Goal: Task Accomplishment & Management: Manage account settings

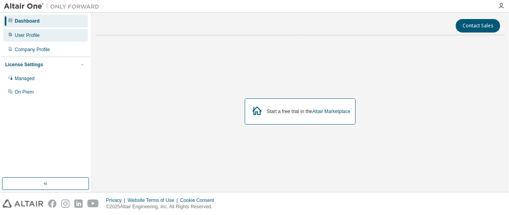
click at [36, 37] on div "User Profile" at bounding box center [27, 35] width 25 height 6
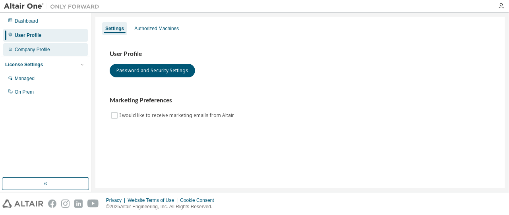
click at [47, 49] on div "Company Profile" at bounding box center [32, 50] width 35 height 6
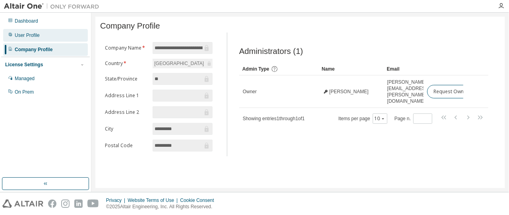
click at [35, 39] on div "User Profile" at bounding box center [45, 35] width 85 height 13
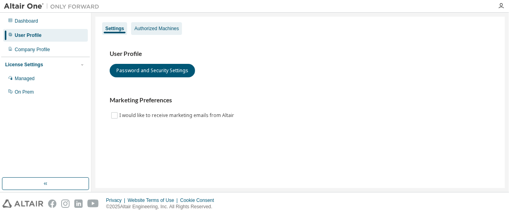
click at [165, 27] on div "Authorized Machines" at bounding box center [156, 28] width 45 height 6
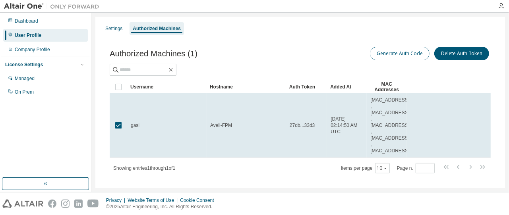
click at [389, 52] on button "Generate Auth Code" at bounding box center [400, 54] width 60 height 14
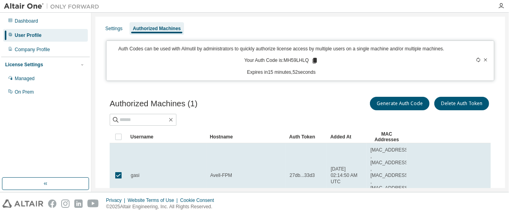
click at [313, 60] on icon at bounding box center [315, 61] width 4 height 6
drag, startPoint x: 313, startPoint y: 60, endPoint x: 311, endPoint y: 55, distance: 4.8
click at [311, 55] on div "Auth Codes can be used with Almutil by administrators to quickly authorize lice…" at bounding box center [281, 61] width 340 height 30
click at [284, 112] on div "Authorized Machines (1) Generate Auth Code Delete Auth Token" at bounding box center [300, 110] width 381 height 31
click at [29, 93] on div "On Prem" at bounding box center [24, 92] width 19 height 6
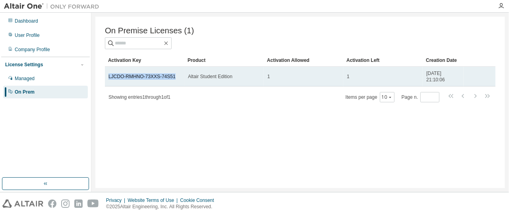
drag, startPoint x: 108, startPoint y: 78, endPoint x: 172, endPoint y: 78, distance: 64.4
click at [172, 78] on td "LJCDO-RMHNO-73XXS-74S51" at bounding box center [145, 77] width 80 height 20
copy link "LJCDO-RMHNO-73XXS-74S51"
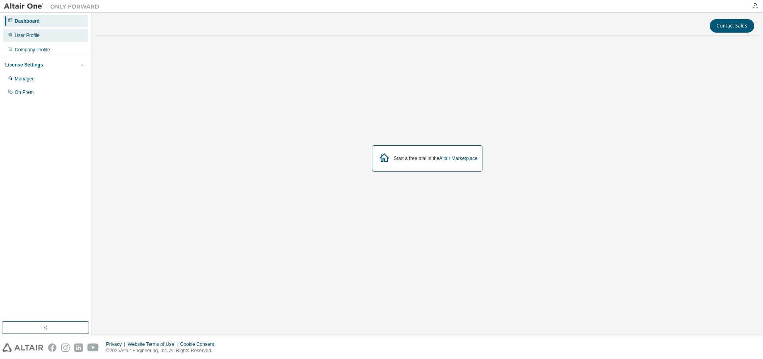
click at [48, 34] on div "User Profile" at bounding box center [45, 35] width 85 height 13
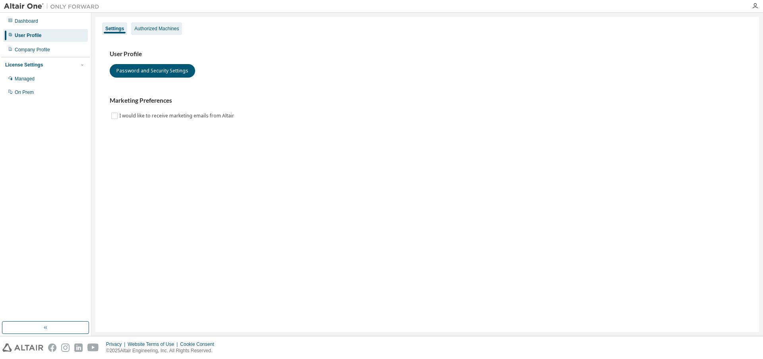
click at [164, 27] on div "Authorized Machines" at bounding box center [156, 28] width 45 height 6
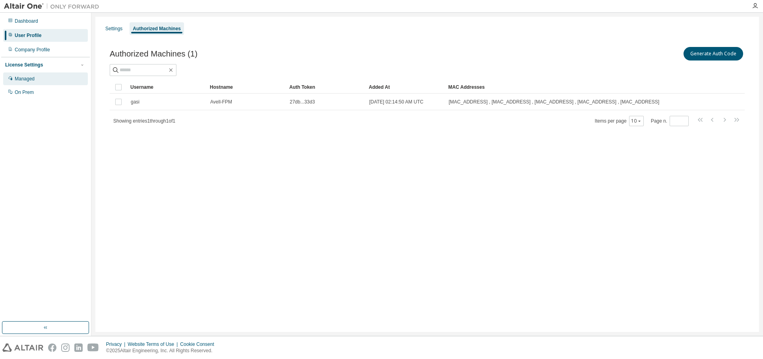
click at [33, 82] on div "Managed" at bounding box center [25, 79] width 20 height 6
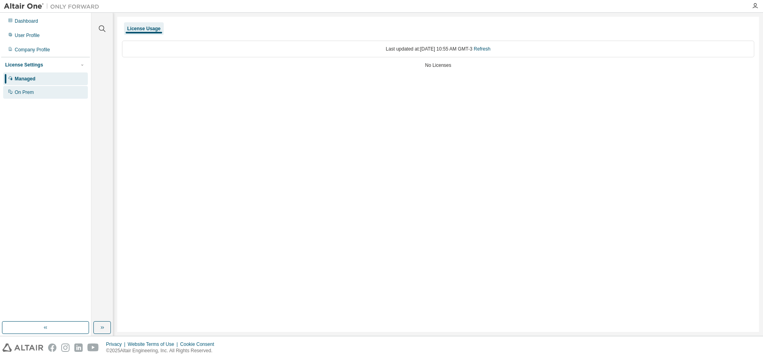
click at [27, 94] on div "On Prem" at bounding box center [24, 92] width 19 height 6
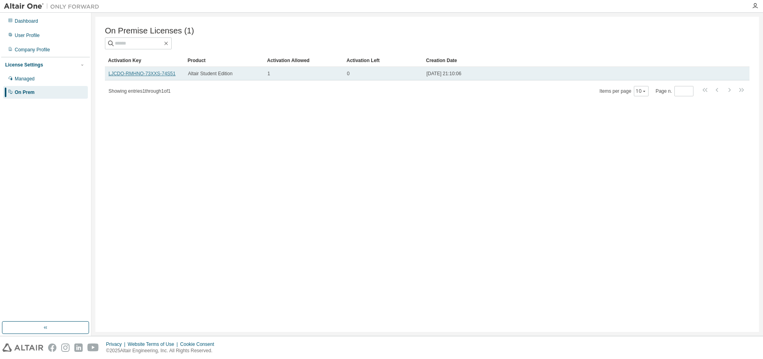
click at [152, 73] on link "LJCDO-RMHNO-73XXS-74S51" at bounding box center [142, 74] width 67 height 6
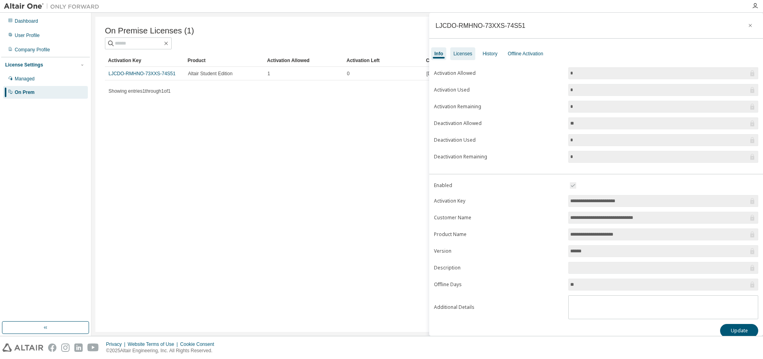
click at [465, 57] on div "Licenses" at bounding box center [462, 53] width 25 height 13
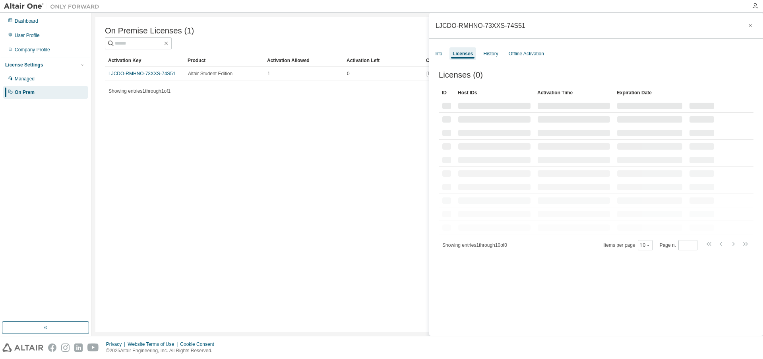
click at [465, 57] on div "Licenses" at bounding box center [463, 53] width 27 height 13
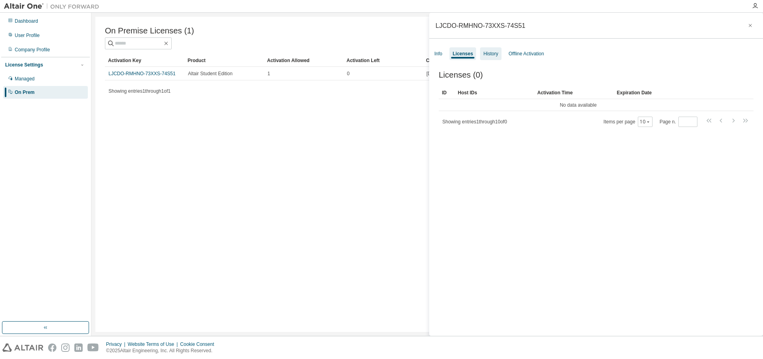
click at [483, 58] on div "History" at bounding box center [490, 53] width 21 height 13
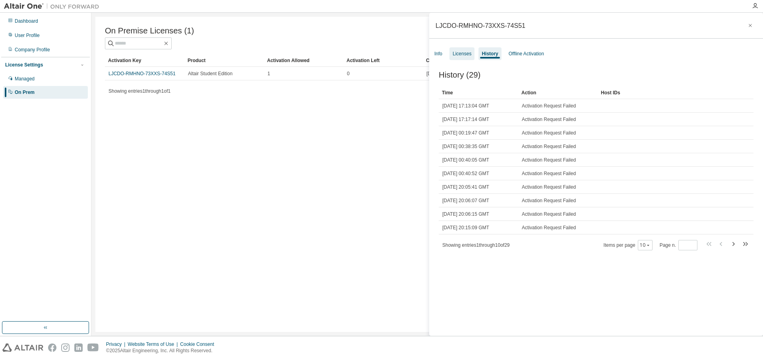
click at [468, 58] on div "Licenses" at bounding box center [462, 53] width 25 height 13
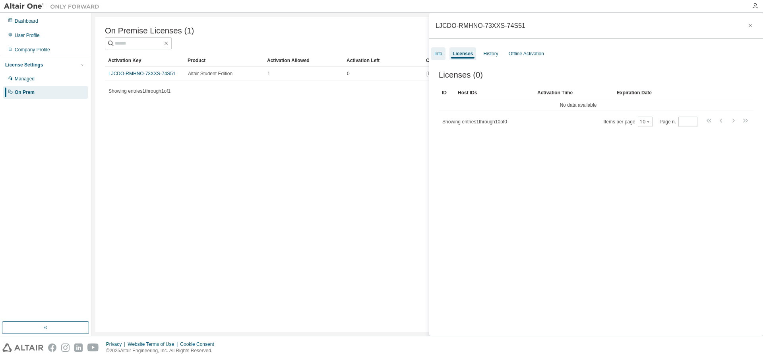
click at [438, 55] on div "Info" at bounding box center [438, 53] width 8 height 6
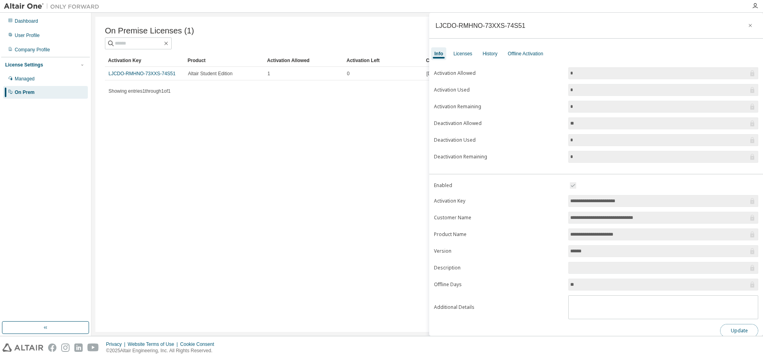
click at [736, 330] on button "Update" at bounding box center [739, 331] width 38 height 14
click at [463, 55] on div "Licenses" at bounding box center [463, 53] width 19 height 6
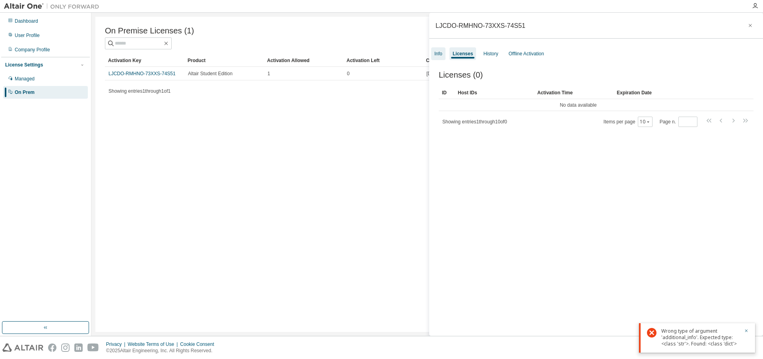
click at [443, 54] on div "Info" at bounding box center [438, 53] width 14 height 13
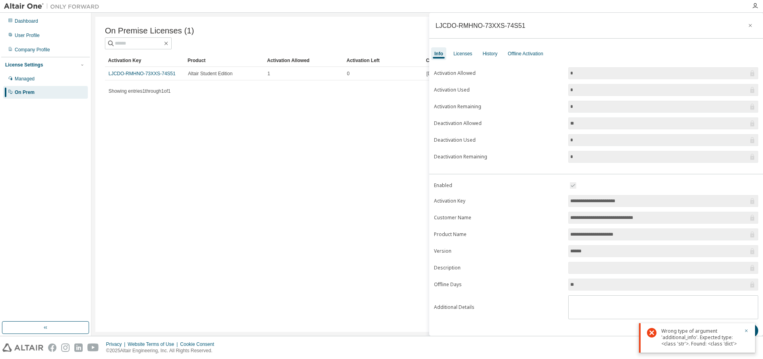
click at [191, 144] on div "On Premise Licenses (1) Clear Load Save Save As Field Operator Value Select fil…" at bounding box center [427, 174] width 664 height 315
click at [537, 56] on div "Offline Activation" at bounding box center [525, 53] width 35 height 6
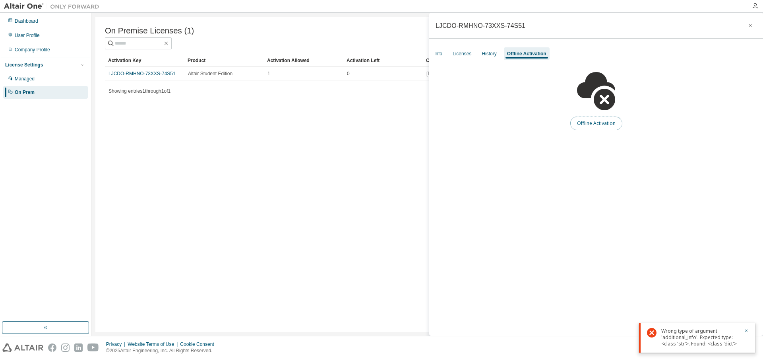
click at [597, 121] on button "Offline Activation" at bounding box center [596, 123] width 52 height 14
click at [750, 28] on icon "button" at bounding box center [751, 25] width 6 height 6
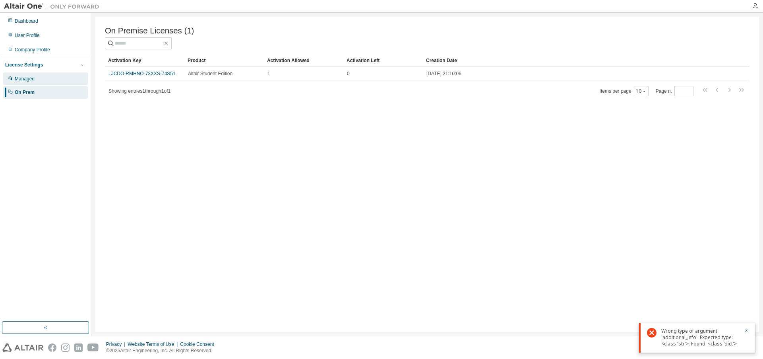
click at [29, 82] on div "Managed" at bounding box center [25, 79] width 20 height 6
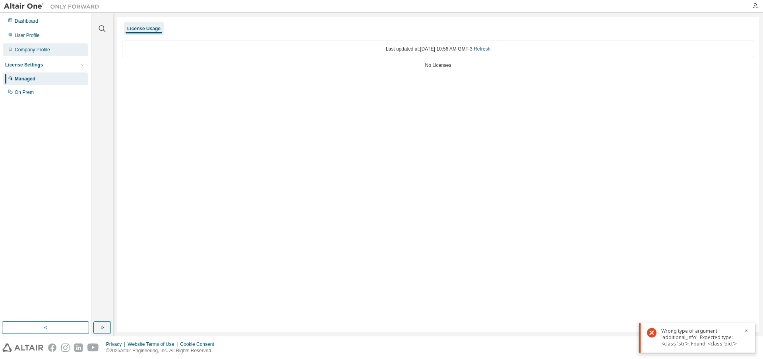
click at [39, 47] on div "Company Profile" at bounding box center [32, 50] width 35 height 6
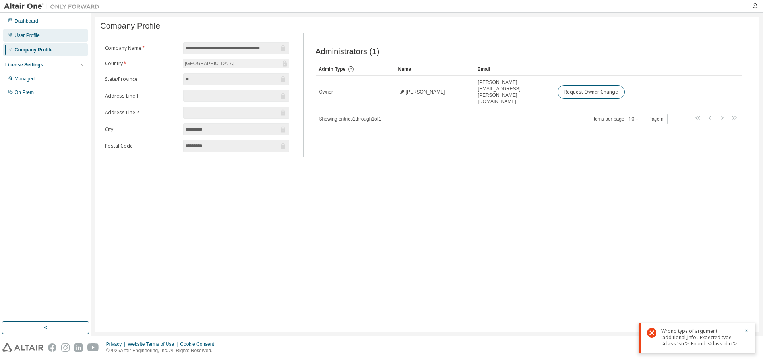
click at [47, 33] on div "User Profile" at bounding box center [45, 35] width 85 height 13
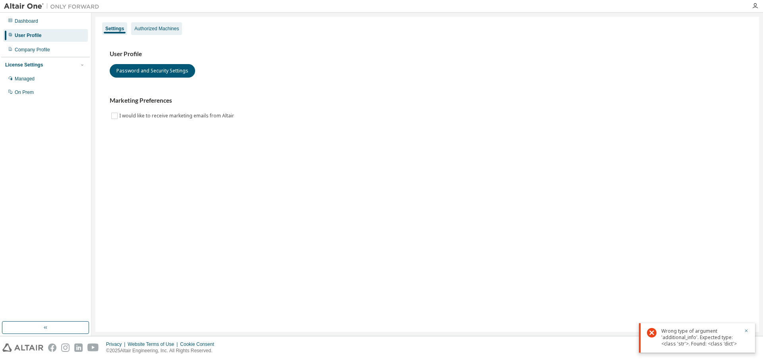
click at [159, 28] on div "Authorized Machines" at bounding box center [156, 28] width 45 height 6
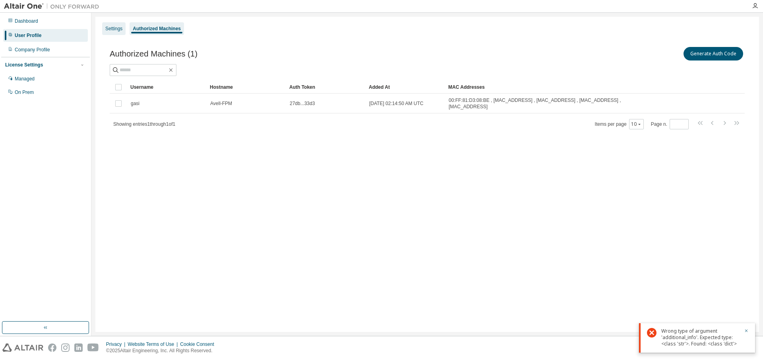
click at [113, 28] on div "Settings" at bounding box center [113, 28] width 17 height 6
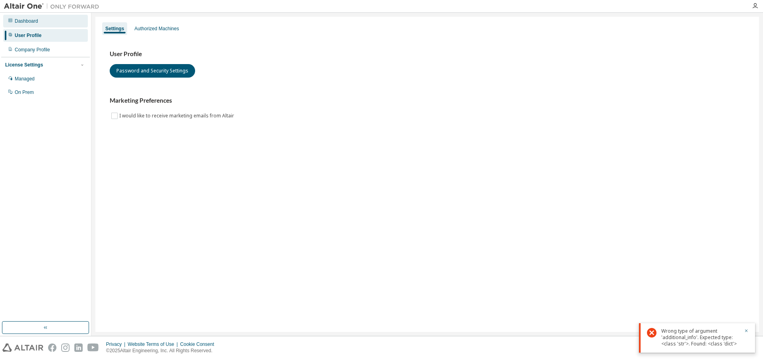
click at [43, 23] on div "Dashboard" at bounding box center [45, 21] width 85 height 13
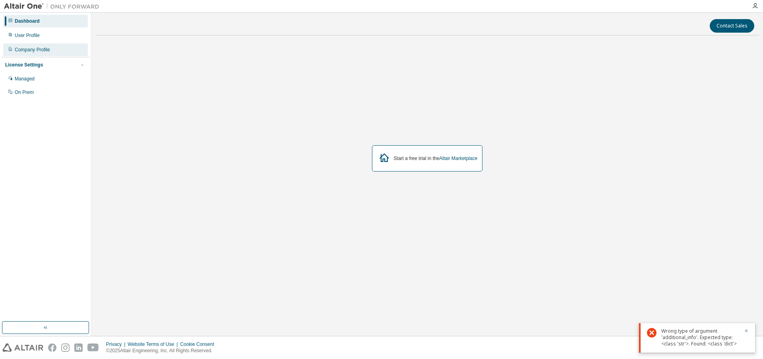
click at [35, 50] on div "Company Profile" at bounding box center [32, 50] width 35 height 6
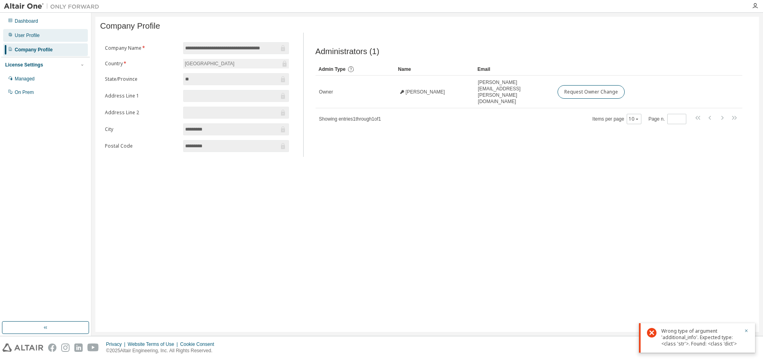
click at [47, 35] on div "User Profile" at bounding box center [45, 35] width 85 height 13
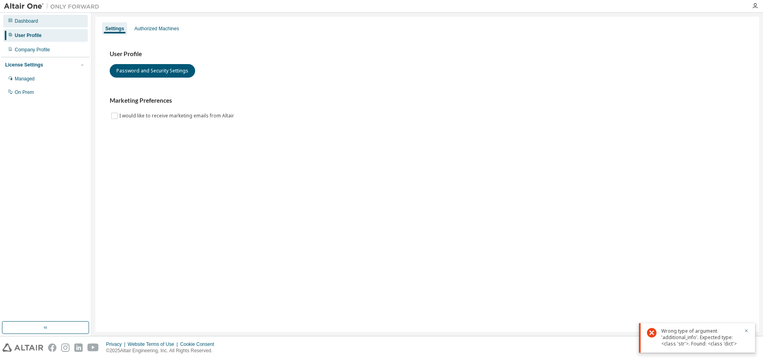
click at [58, 18] on div "Dashboard" at bounding box center [45, 21] width 85 height 13
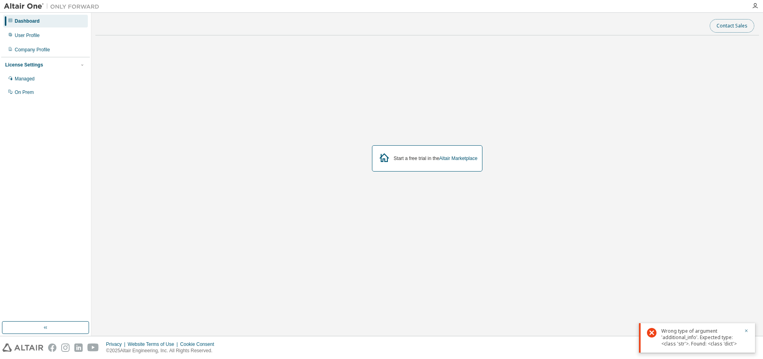
click at [729, 23] on button "Contact Sales" at bounding box center [732, 26] width 45 height 14
click at [47, 89] on div "On Prem" at bounding box center [45, 92] width 85 height 13
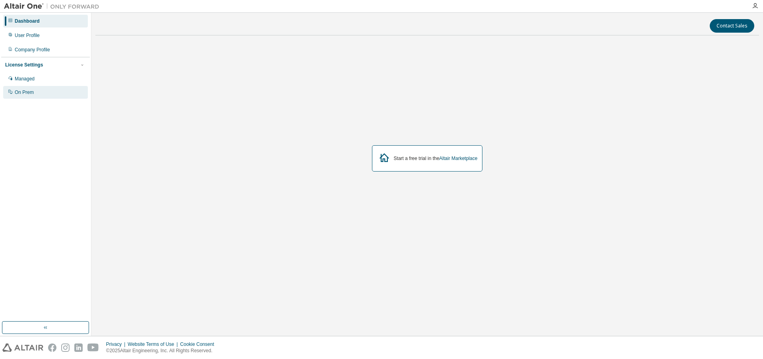
click at [36, 95] on div "On Prem" at bounding box center [45, 92] width 85 height 13
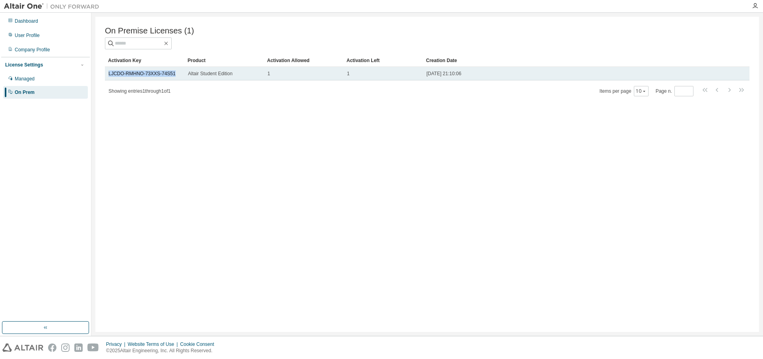
drag, startPoint x: 109, startPoint y: 76, endPoint x: 173, endPoint y: 77, distance: 64.0
click at [173, 77] on div "LJCDO-RMHNO-73XXS-74S51" at bounding box center [145, 73] width 72 height 6
copy link "LJCDO-RMHNO-73XXS-74S51"
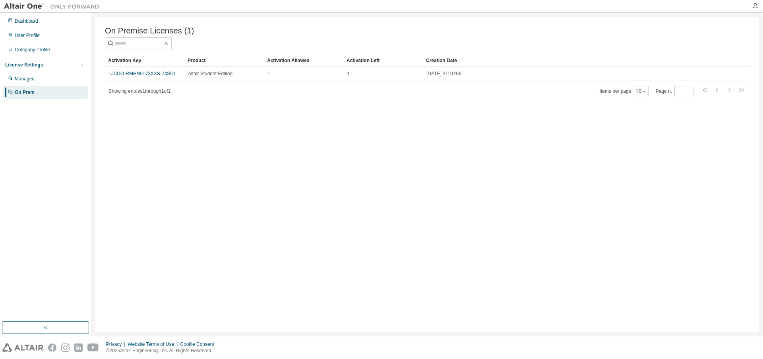
click at [228, 192] on div "On Premise Licenses (1) Clear Load Save Save As Field Operator Value Select fil…" at bounding box center [427, 174] width 664 height 315
